Goal: Task Accomplishment & Management: Manage account settings

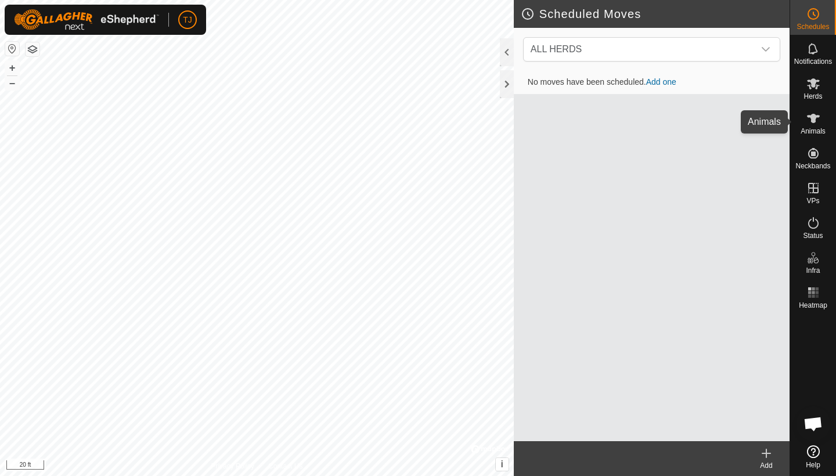
click at [813, 127] on es-animals-svg-icon at bounding box center [813, 118] width 21 height 19
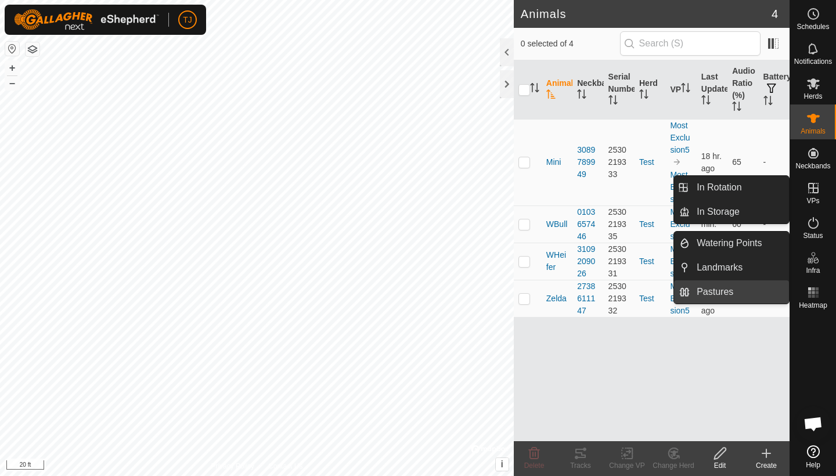
click at [721, 288] on link "Pastures" at bounding box center [738, 291] width 99 height 23
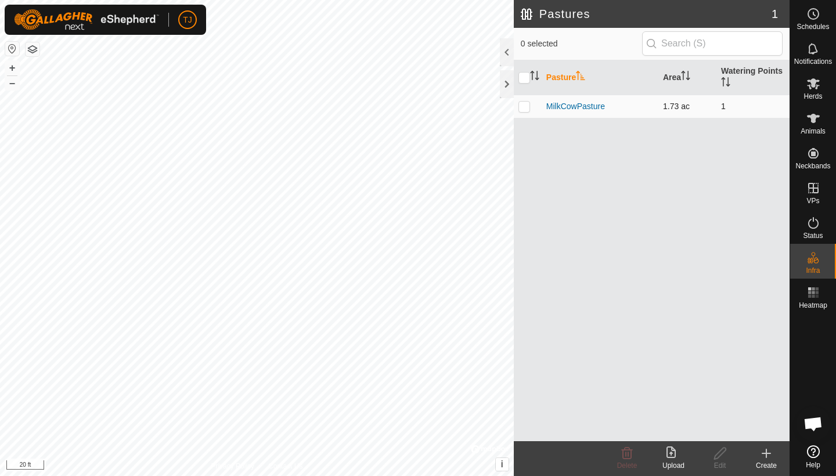
click at [525, 104] on p-checkbox at bounding box center [524, 106] width 12 height 9
checkbox input "true"
click at [720, 457] on icon at bounding box center [720, 453] width 15 height 14
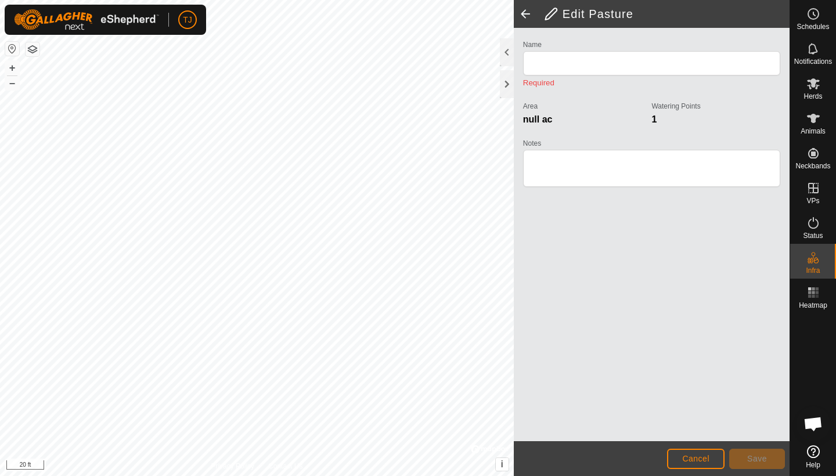
type input "MilkCowPasture"
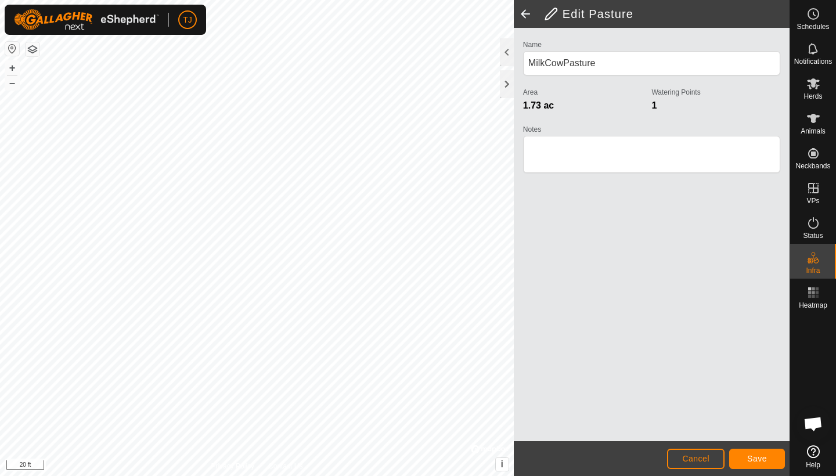
click at [763, 461] on span "Save" at bounding box center [757, 458] width 20 height 9
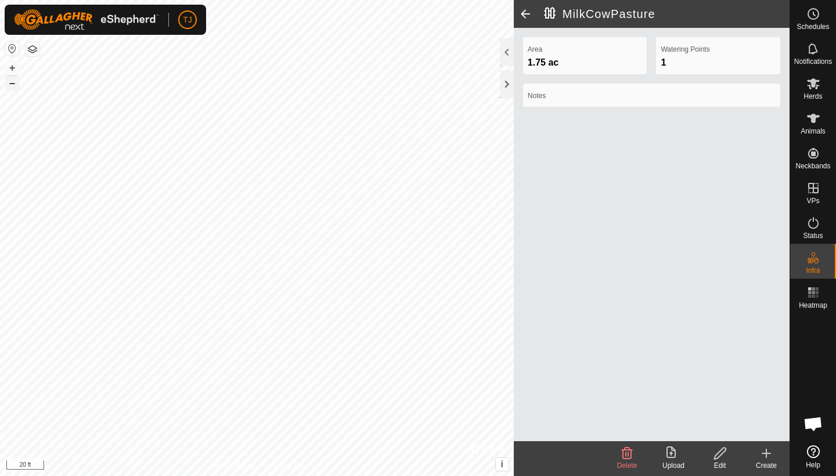
click at [10, 84] on button "–" at bounding box center [12, 83] width 14 height 14
click at [816, 119] on icon at bounding box center [813, 118] width 14 height 14
